Goal: Information Seeking & Learning: Learn about a topic

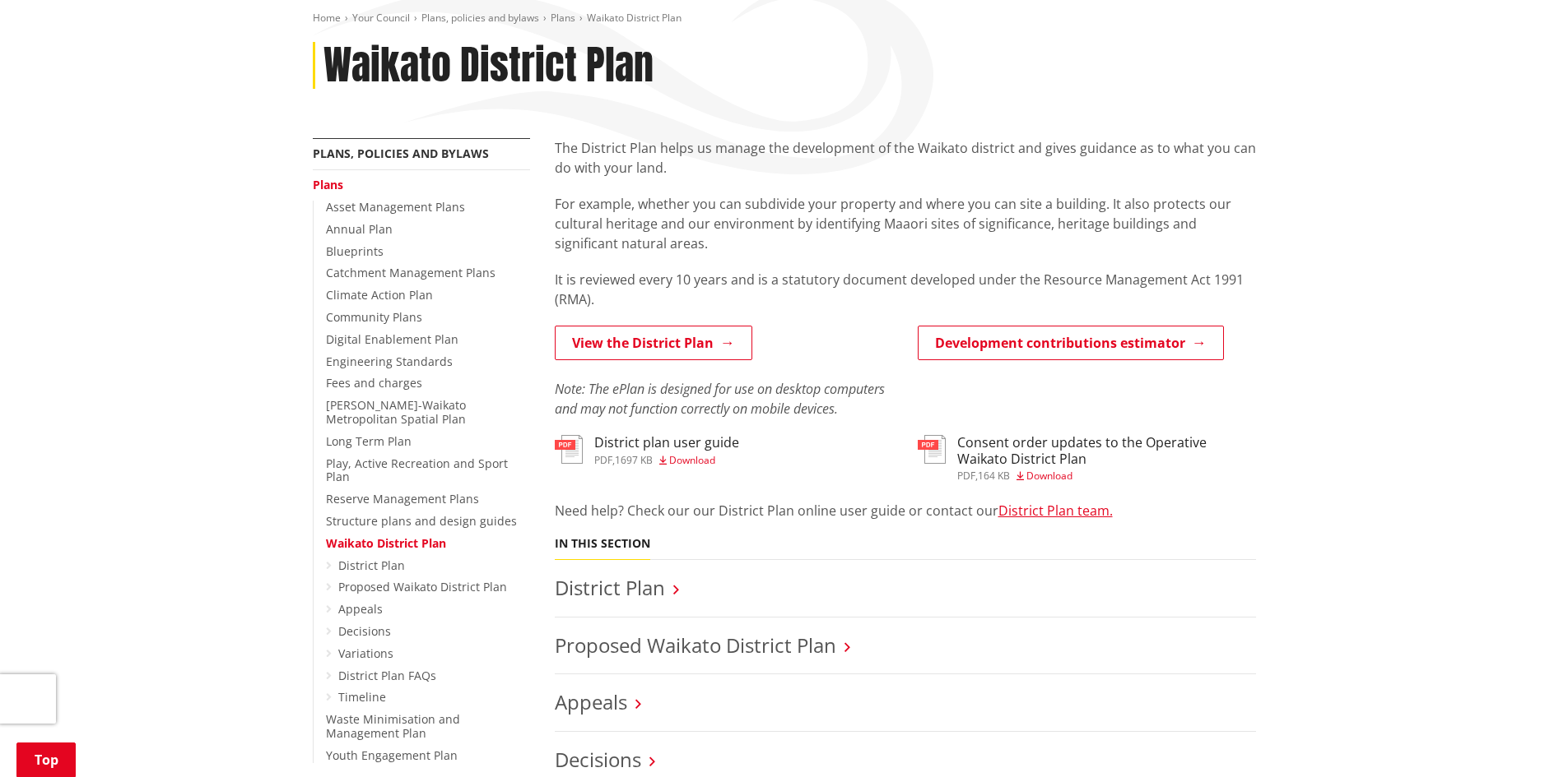
scroll to position [165, 0]
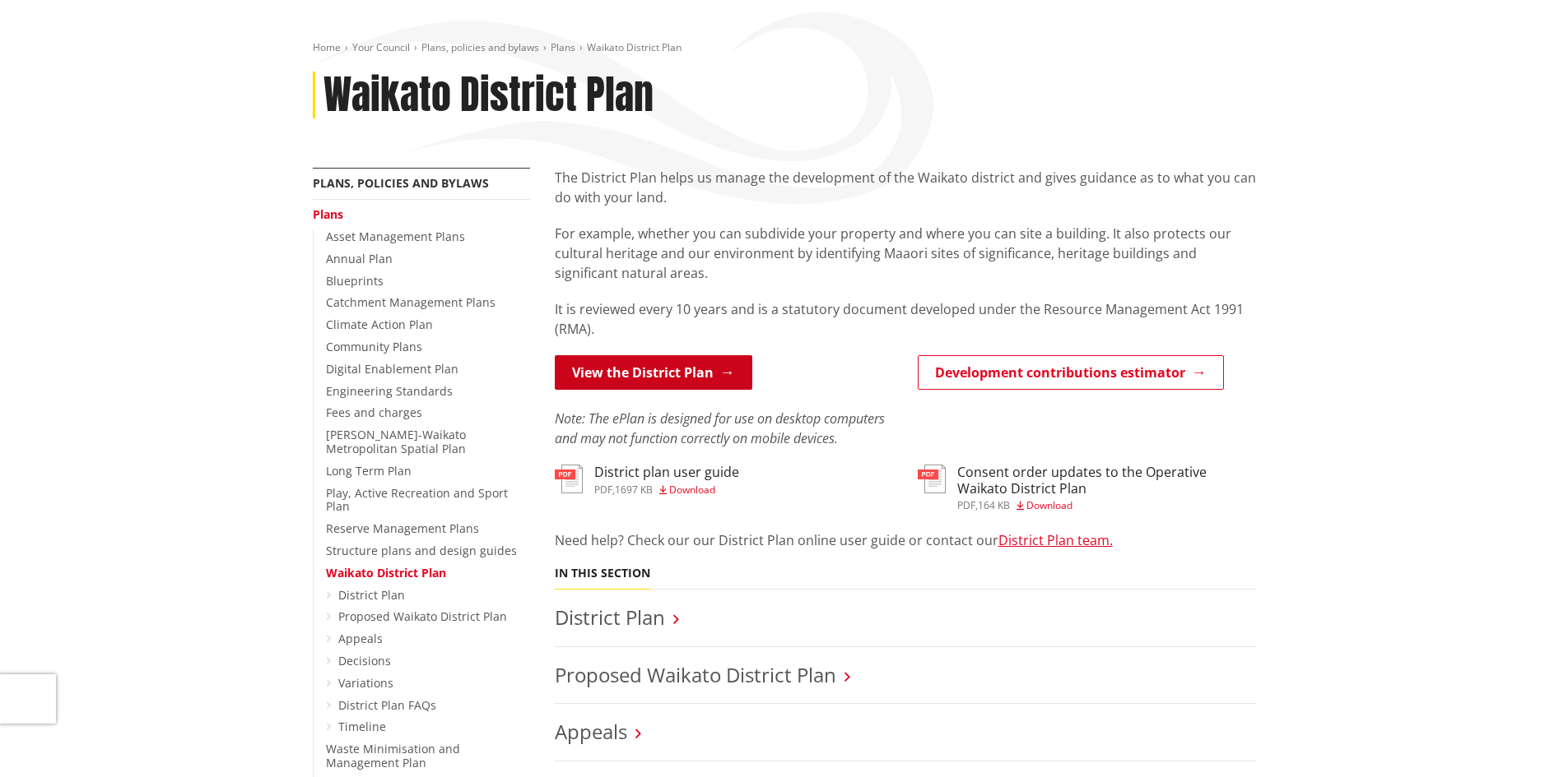
click at [655, 370] on link "View the District Plan" at bounding box center [653, 372] width 198 height 34
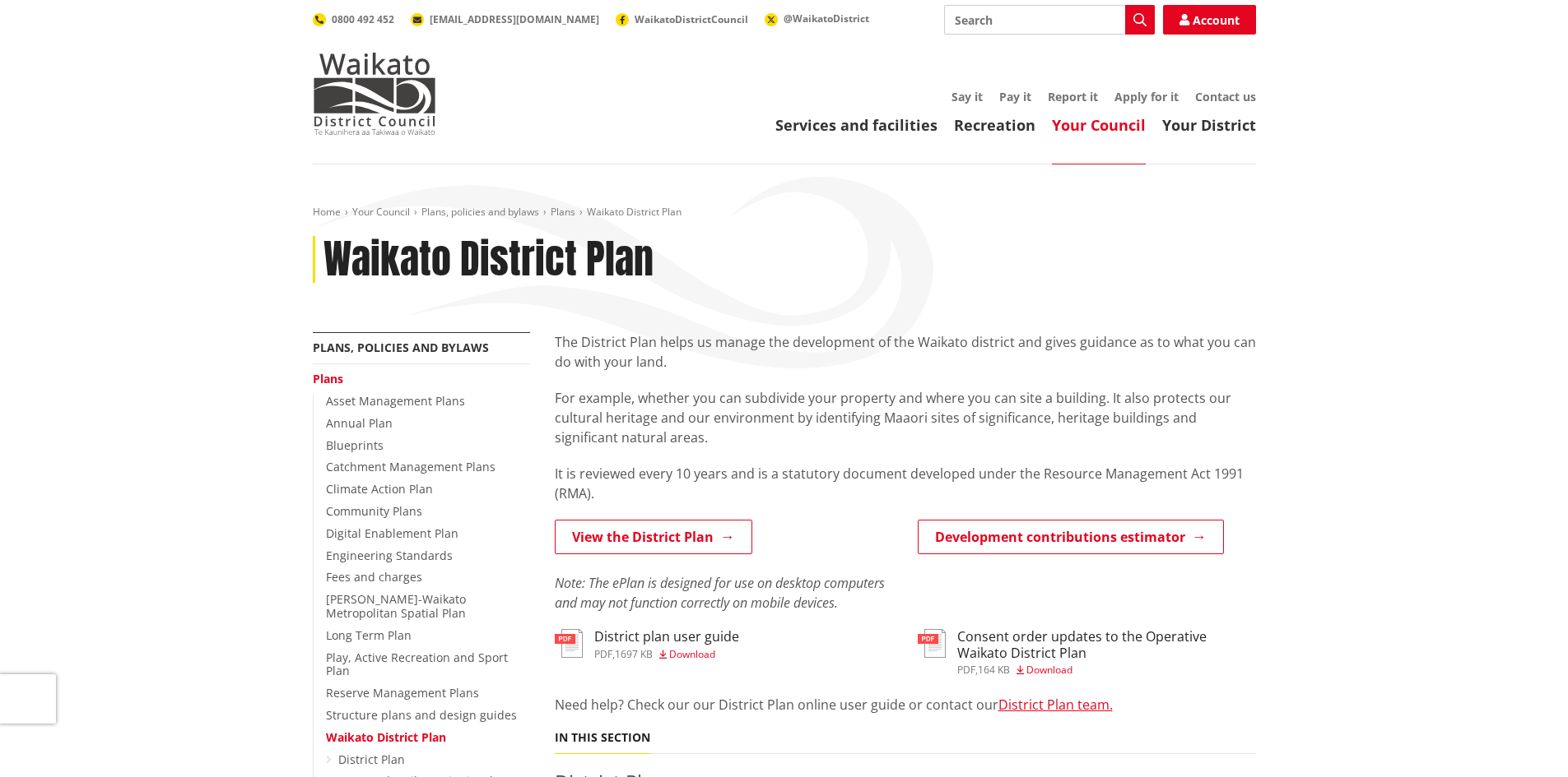
scroll to position [165, 0]
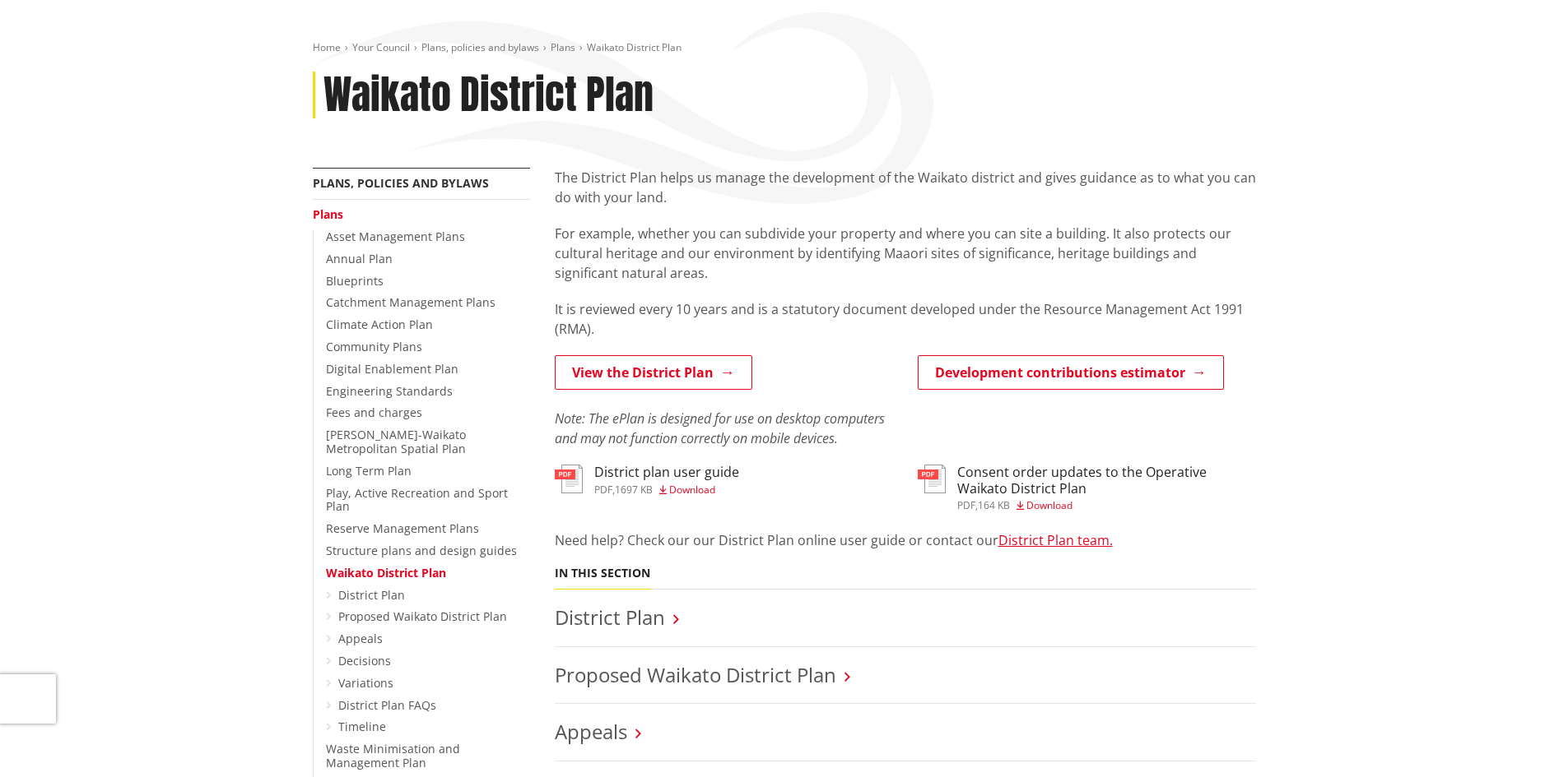
click at [645, 477] on h3 "District plan user guide" at bounding box center [666, 472] width 145 height 16
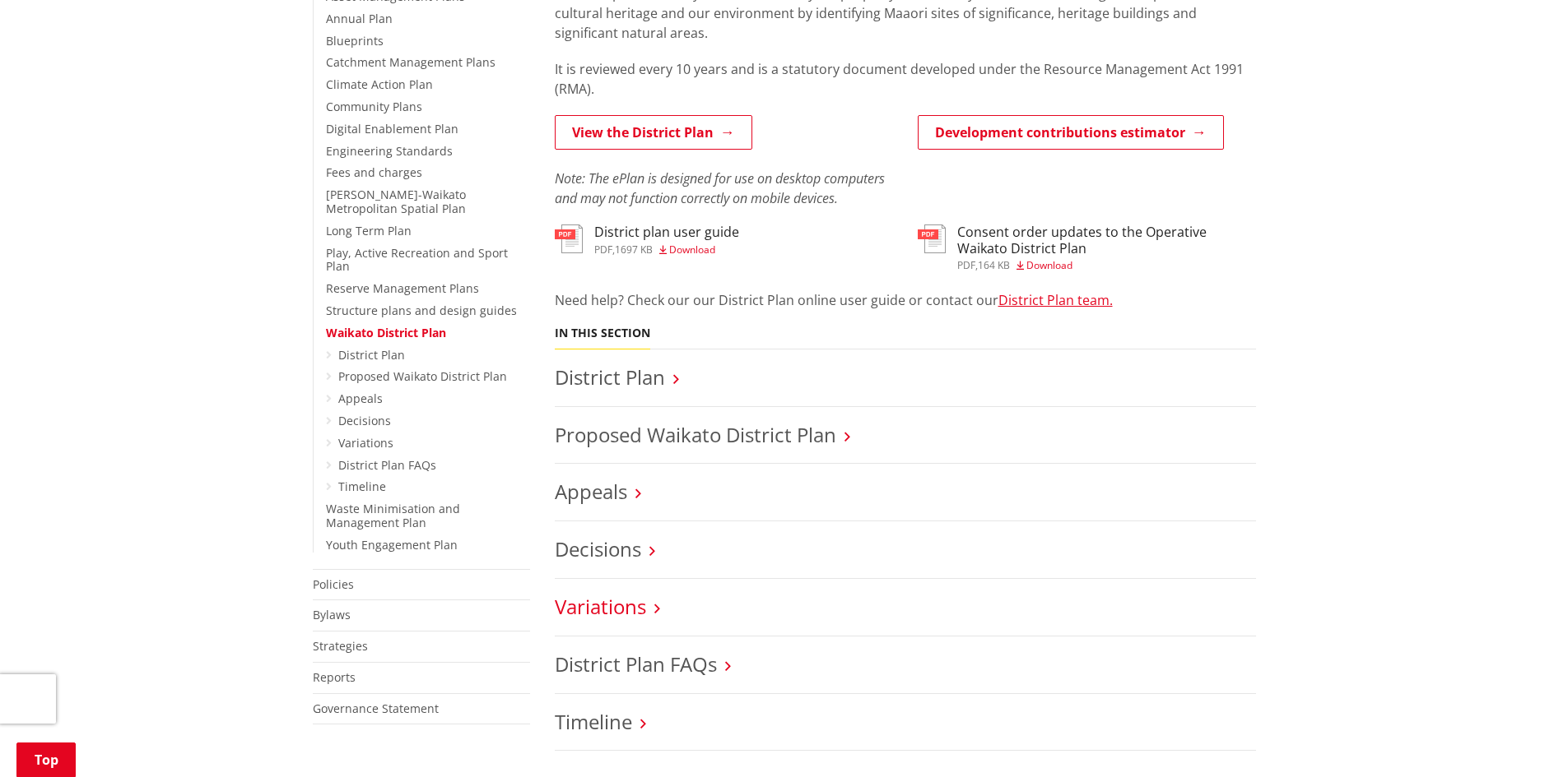
scroll to position [494, 0]
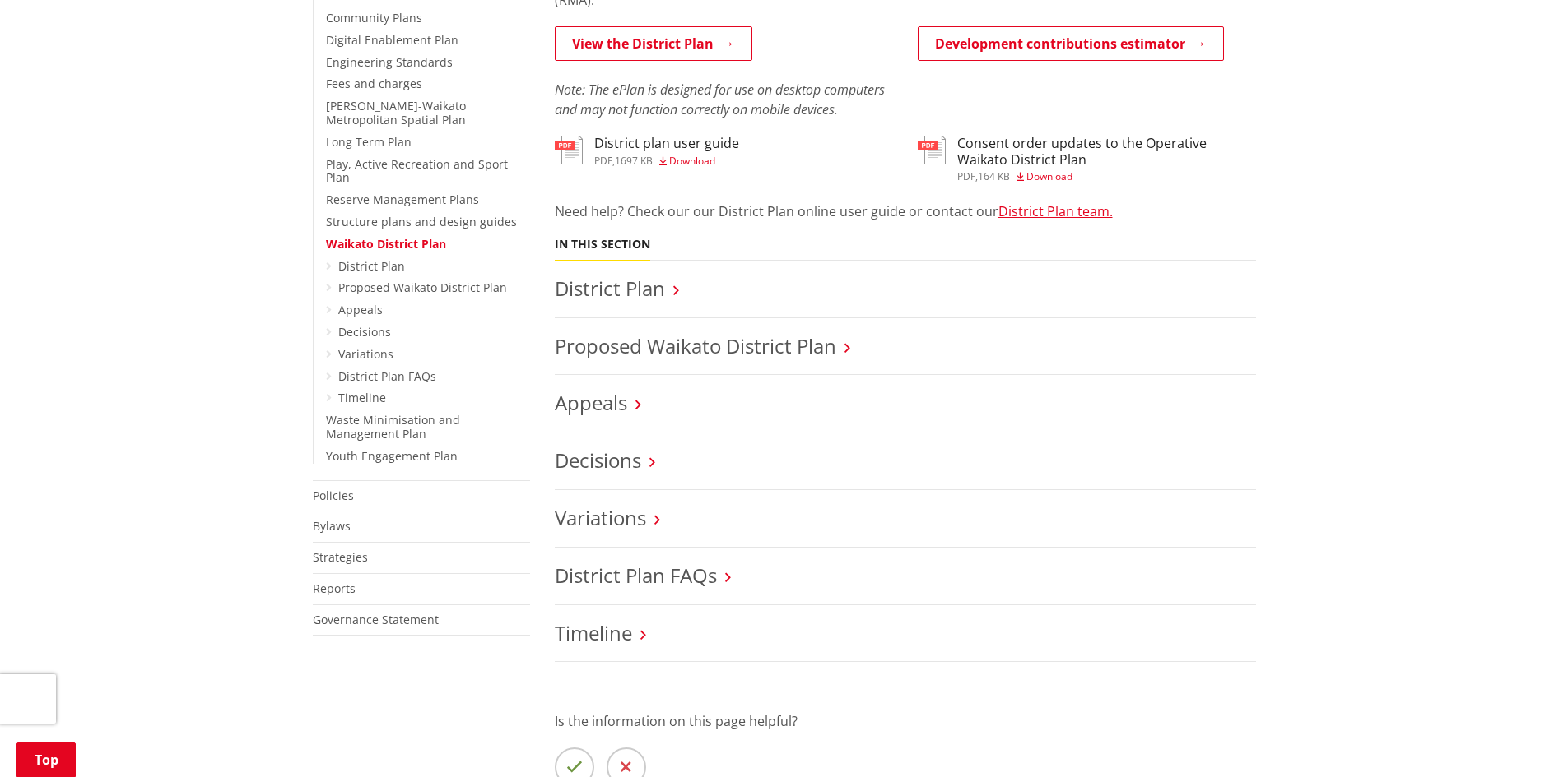
click at [843, 348] on h3 "Proposed Waikato District Plan" at bounding box center [905, 347] width 701 height 24
click at [753, 346] on link "Proposed Waikato District Plan" at bounding box center [694, 346] width 281 height 27
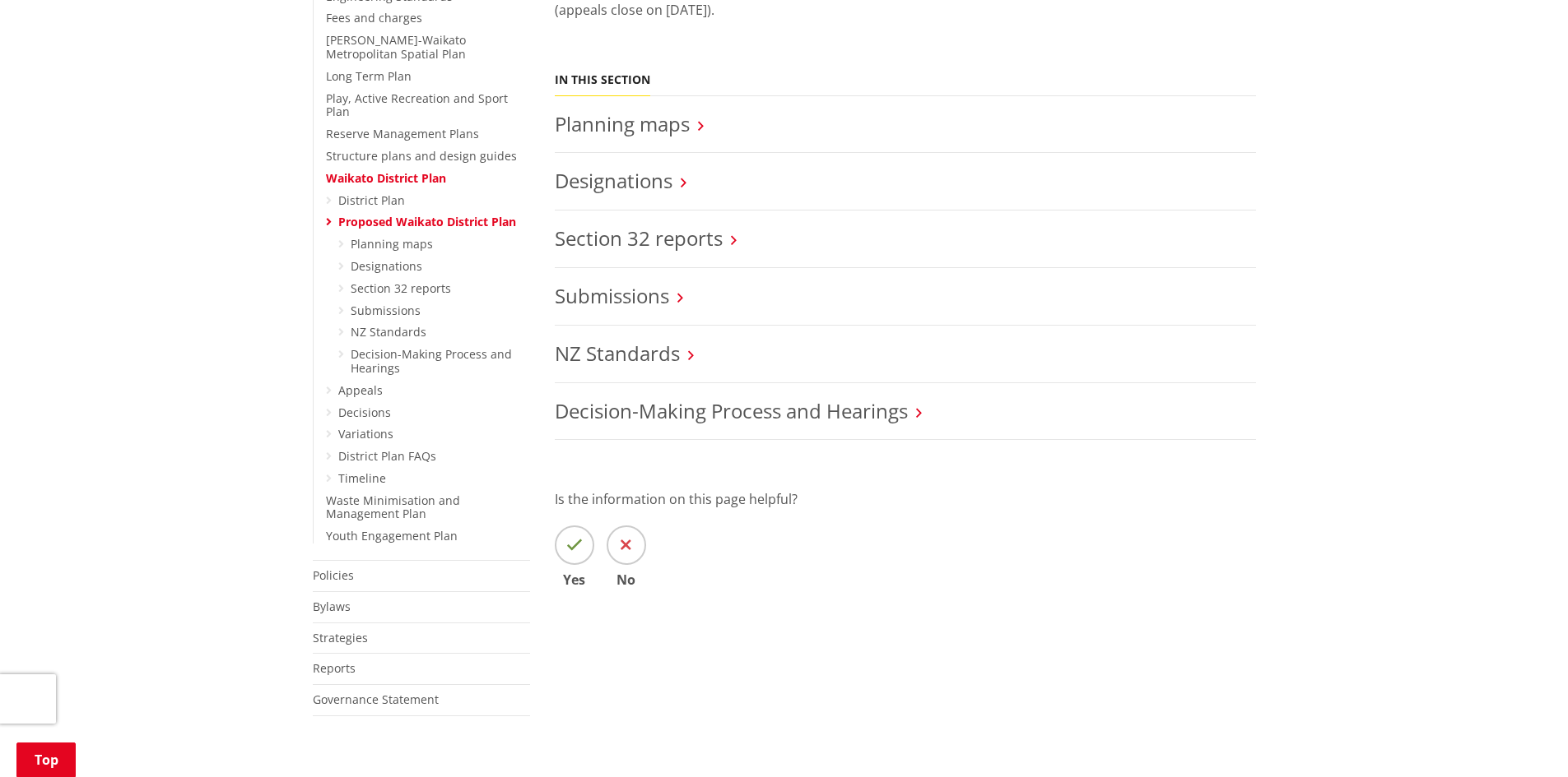
scroll to position [823, 0]
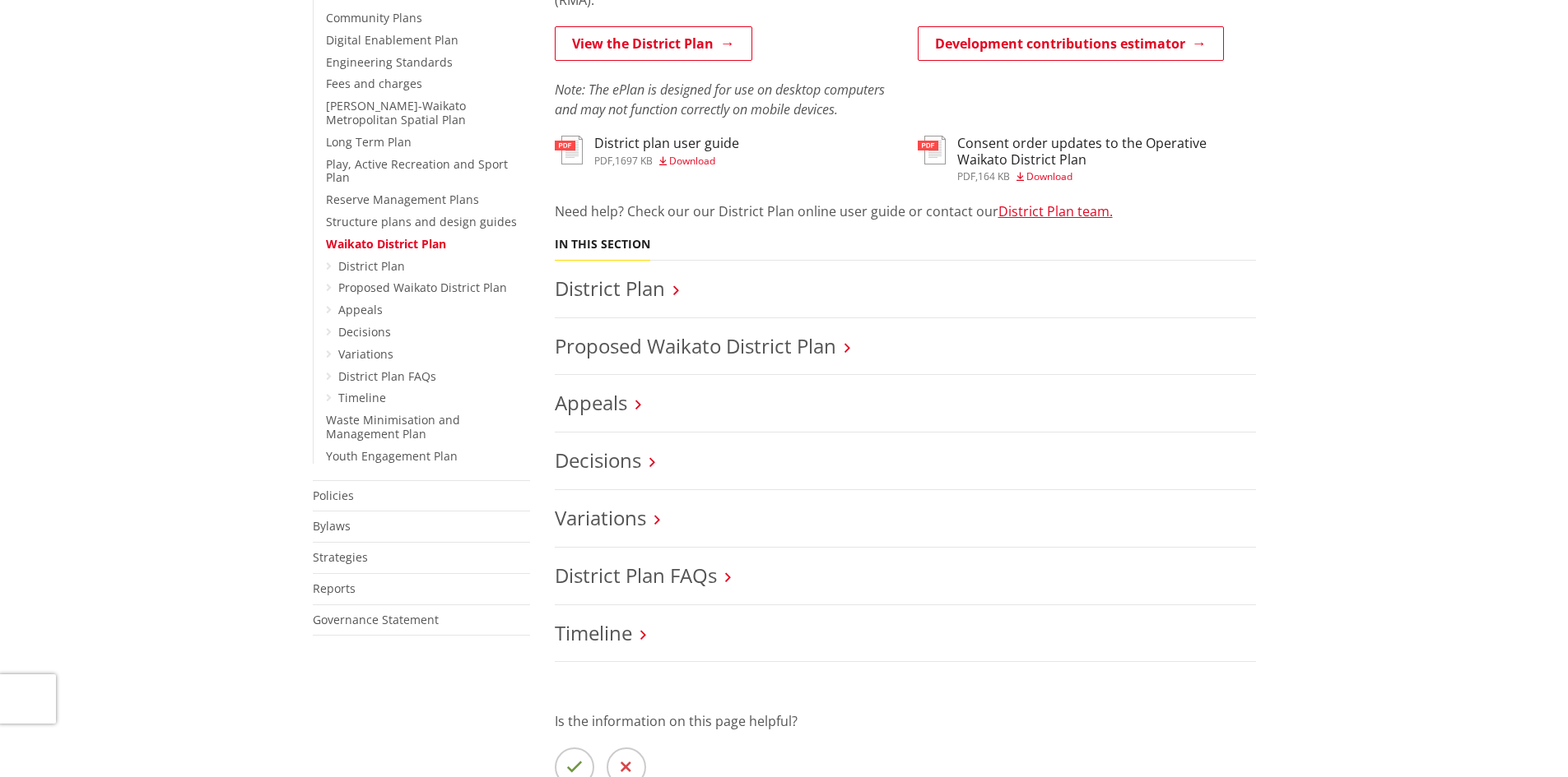
scroll to position [494, 0]
click at [618, 288] on link "District Plan" at bounding box center [609, 288] width 110 height 27
